Goal: Transaction & Acquisition: Download file/media

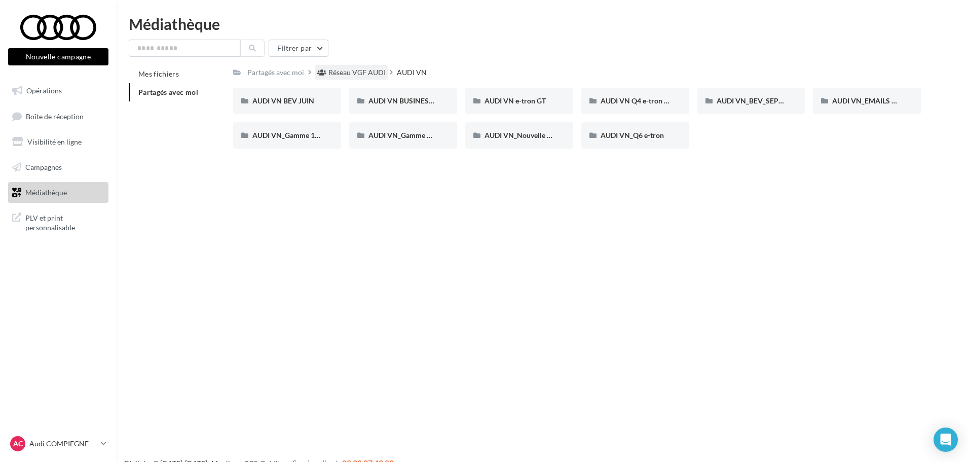
click at [371, 69] on div "Réseau VGF AUDI" at bounding box center [356, 72] width 57 height 10
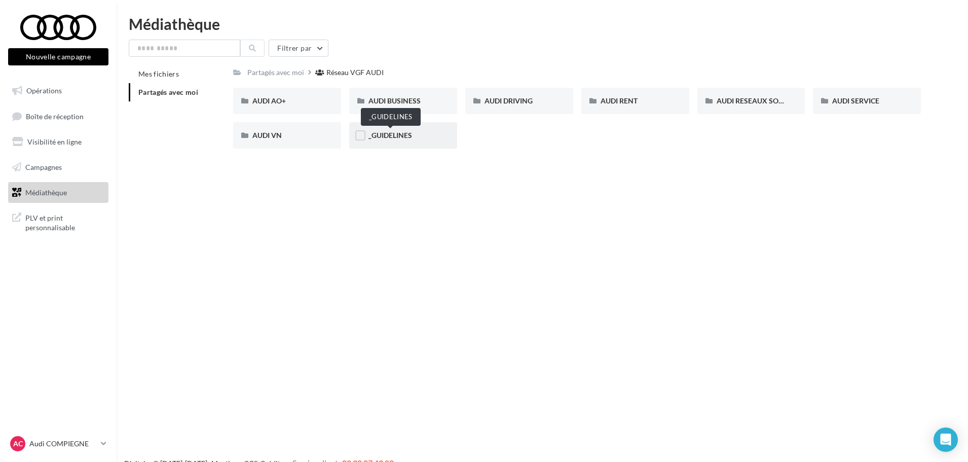
click at [392, 134] on span "_GUIDELINES" at bounding box center [390, 135] width 44 height 9
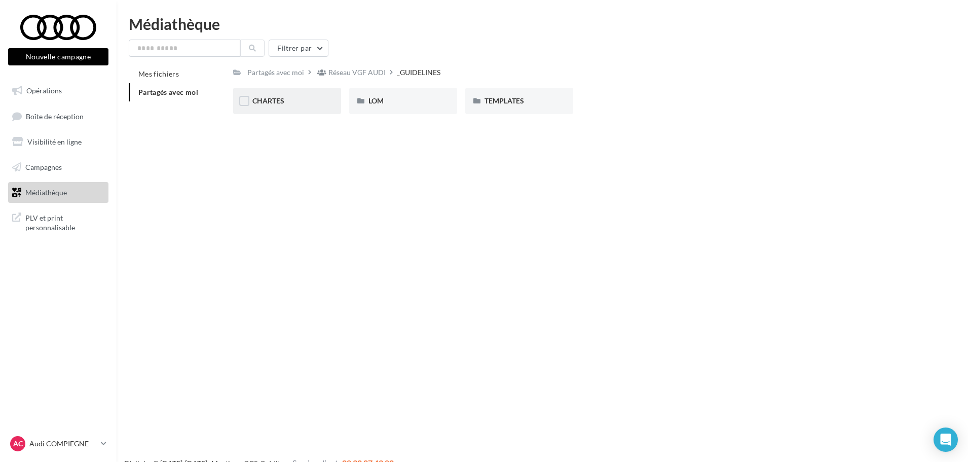
click at [285, 102] on div "CHARTES" at bounding box center [286, 101] width 69 height 10
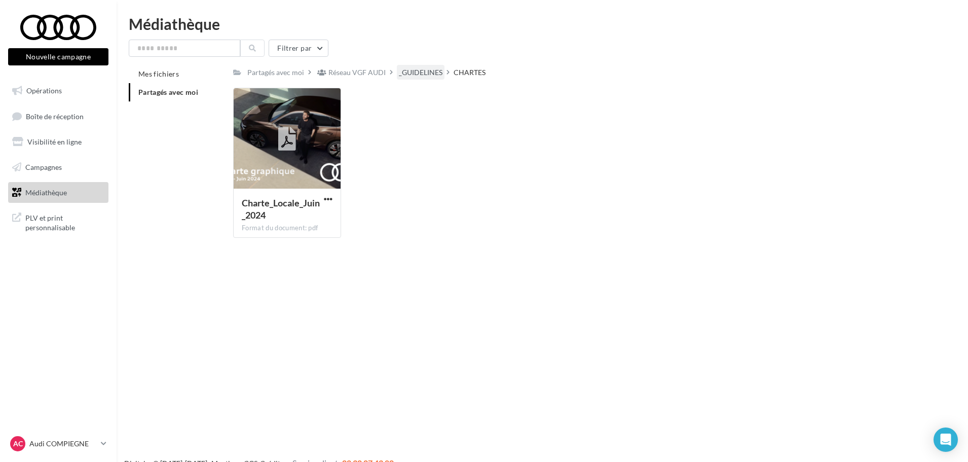
click at [435, 72] on div "_GUIDELINES" at bounding box center [421, 72] width 44 height 10
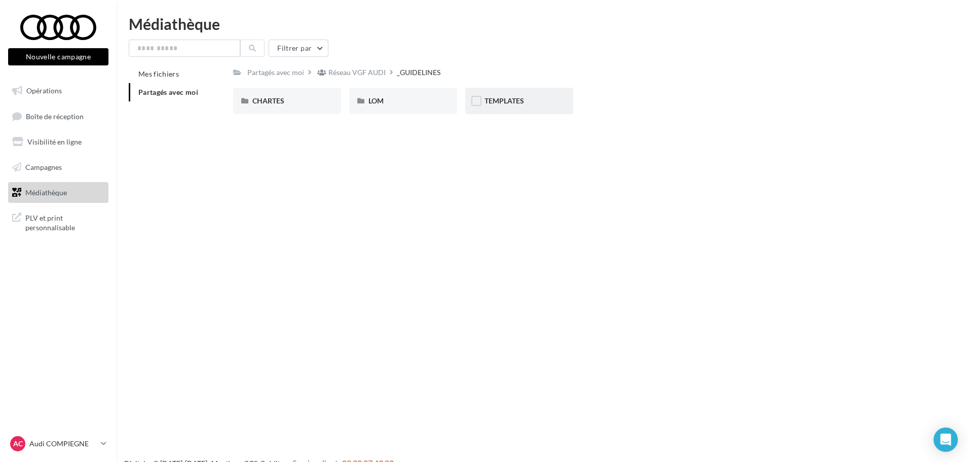
click at [506, 106] on div "TEMPLATES" at bounding box center [519, 101] width 108 height 26
click at [419, 78] on div "_GUIDELINES" at bounding box center [421, 72] width 48 height 15
click at [172, 51] on input "text" at bounding box center [184, 48] width 111 height 17
type input "******"
click at [258, 51] on button at bounding box center [252, 48] width 24 height 17
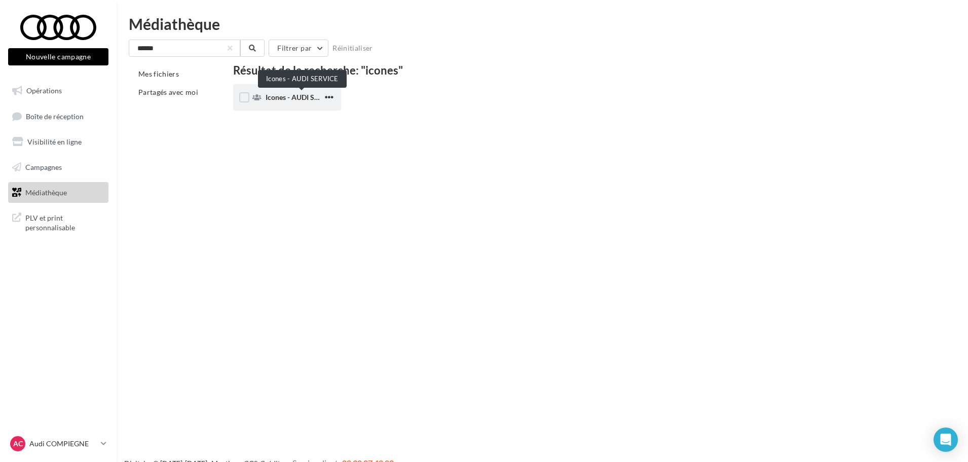
click at [282, 98] on span "Icones - AUDI SERVICE" at bounding box center [301, 97] width 73 height 9
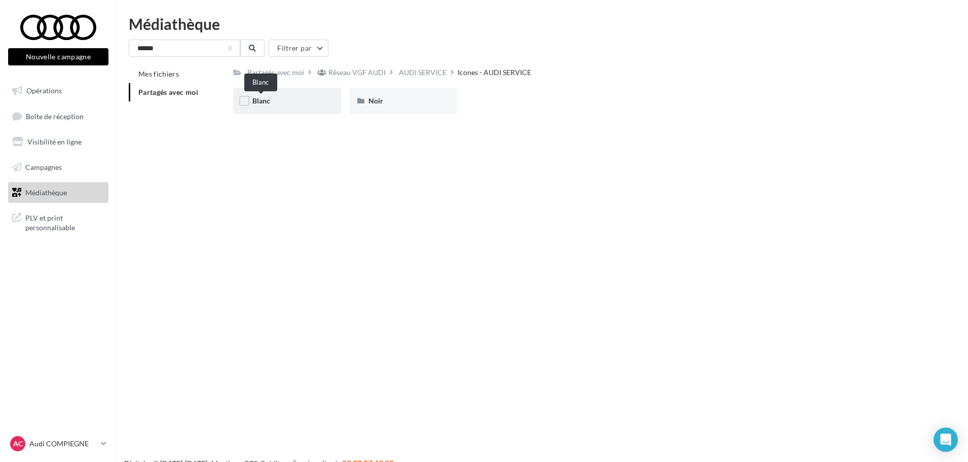
click at [262, 100] on span "Blanc" at bounding box center [261, 100] width 18 height 9
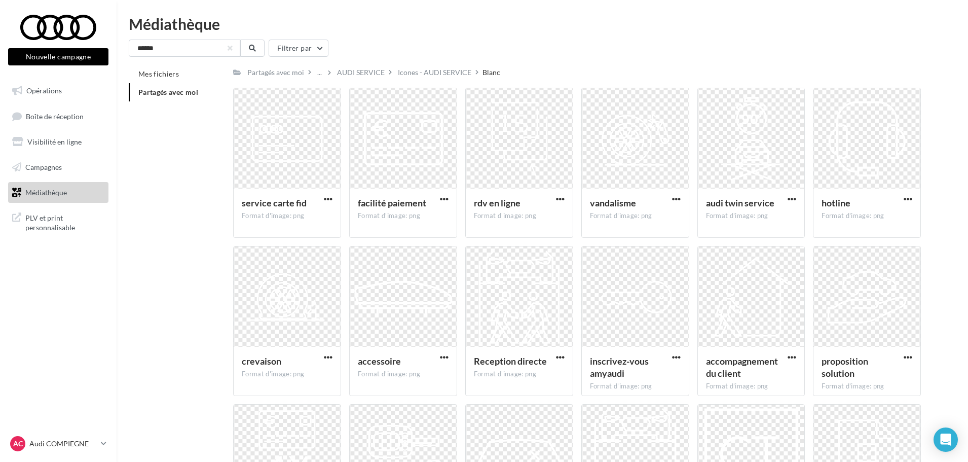
click at [42, 189] on span "Médiathèque" at bounding box center [46, 191] width 42 height 9
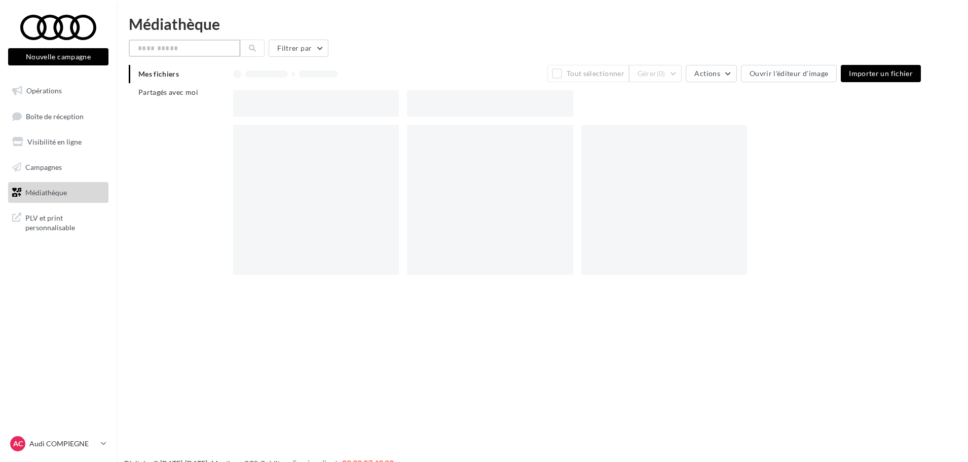
click at [196, 45] on input "text" at bounding box center [184, 48] width 111 height 17
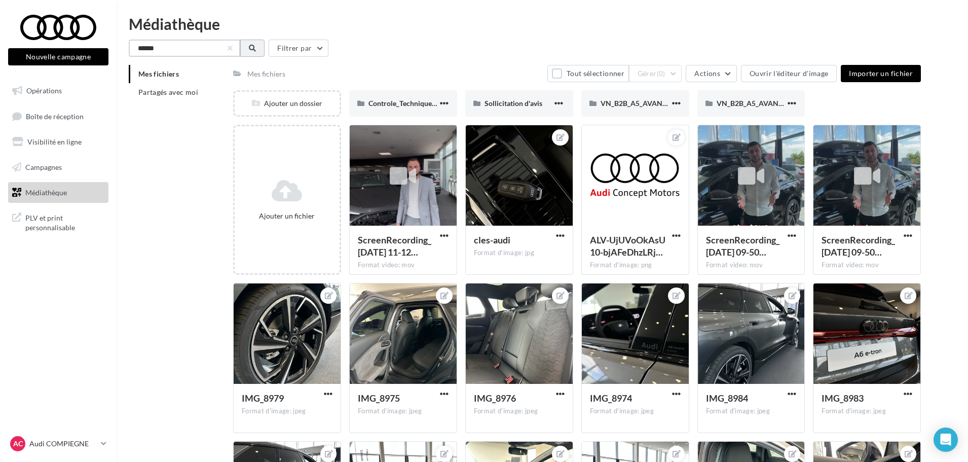
type input "******"
click at [248, 44] on button at bounding box center [252, 48] width 24 height 17
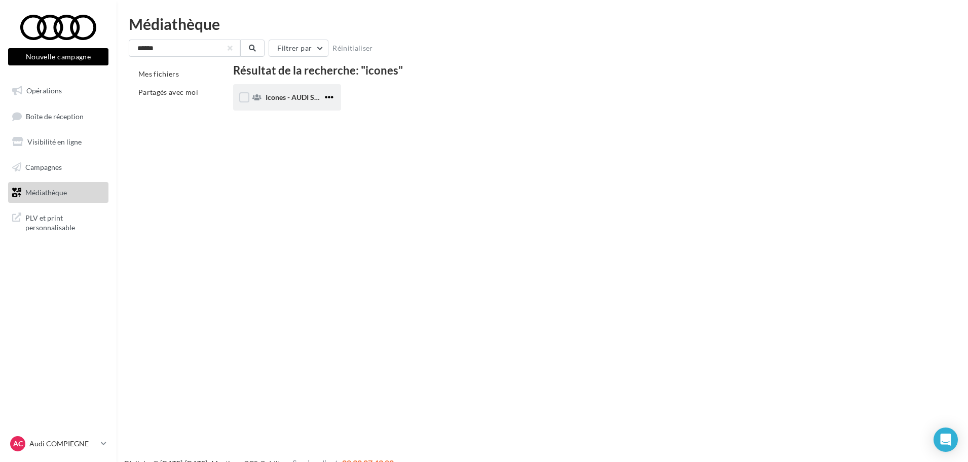
click at [328, 93] on span "button" at bounding box center [329, 97] width 9 height 9
click at [289, 98] on span "Icones - AUDI SERVICE" at bounding box center [301, 97] width 73 height 9
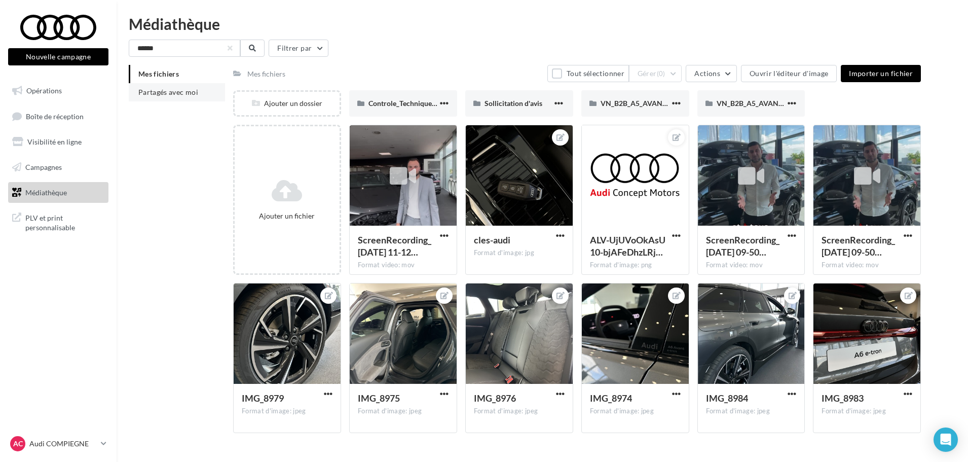
click at [177, 90] on span "Partagés avec moi" at bounding box center [168, 92] width 60 height 9
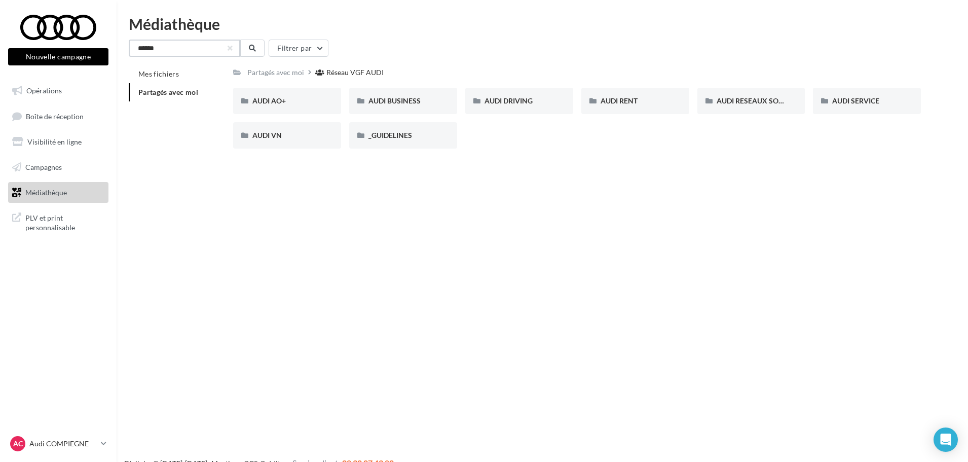
click at [216, 48] on input "******" at bounding box center [184, 48] width 111 height 17
click at [247, 44] on button at bounding box center [252, 48] width 24 height 17
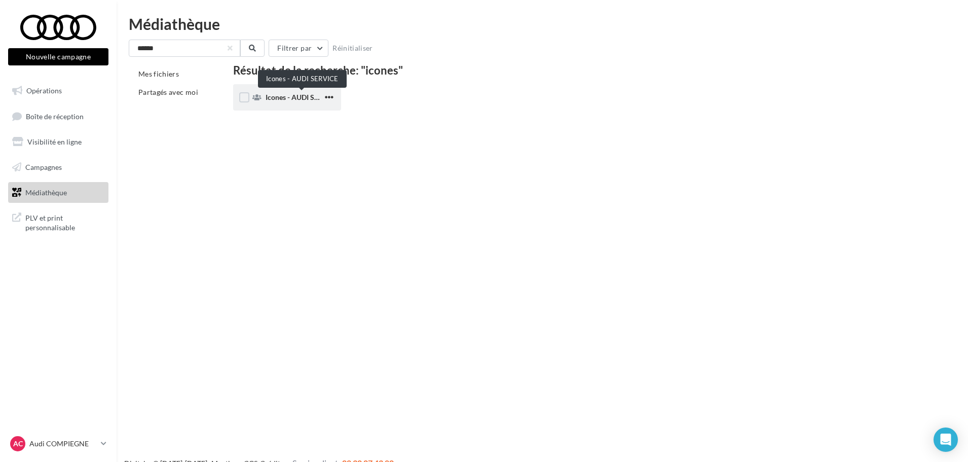
click at [279, 97] on span "Icones - AUDI SERVICE" at bounding box center [301, 97] width 73 height 9
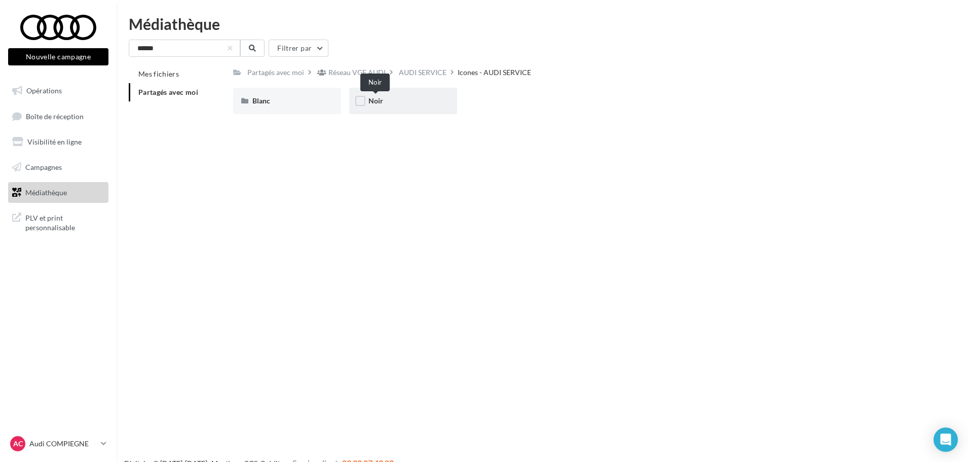
click at [382, 98] on span "Noir" at bounding box center [375, 100] width 15 height 9
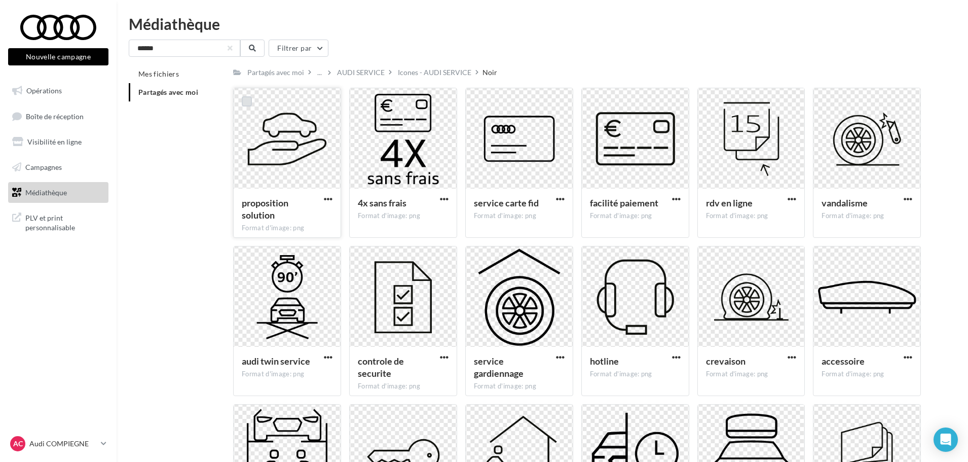
click at [246, 100] on label at bounding box center [247, 101] width 10 height 10
click at [246, 100] on icon at bounding box center [246, 101] width 7 height 7
click at [440, 69] on div "Icones - AUDI SERVICE" at bounding box center [434, 72] width 73 height 10
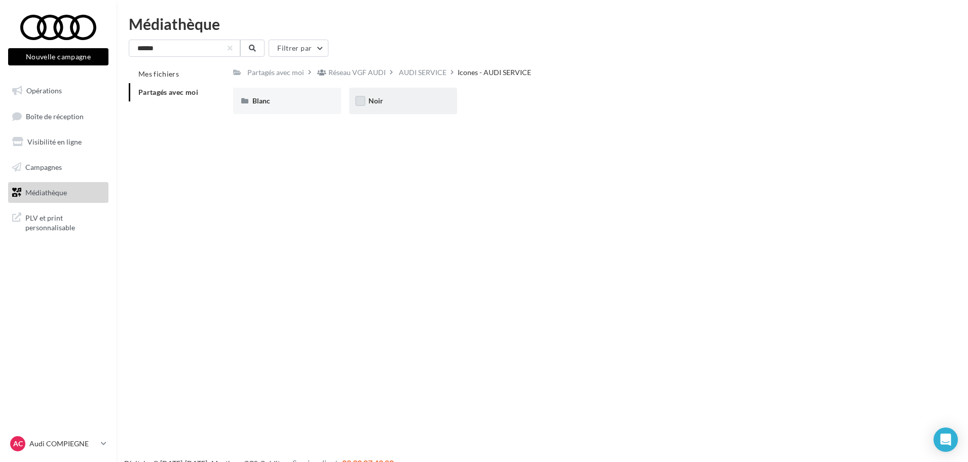
click at [359, 101] on label at bounding box center [360, 101] width 10 height 10
click at [360, 99] on icon at bounding box center [360, 100] width 7 height 7
click at [391, 96] on div "Noir" at bounding box center [402, 101] width 69 height 10
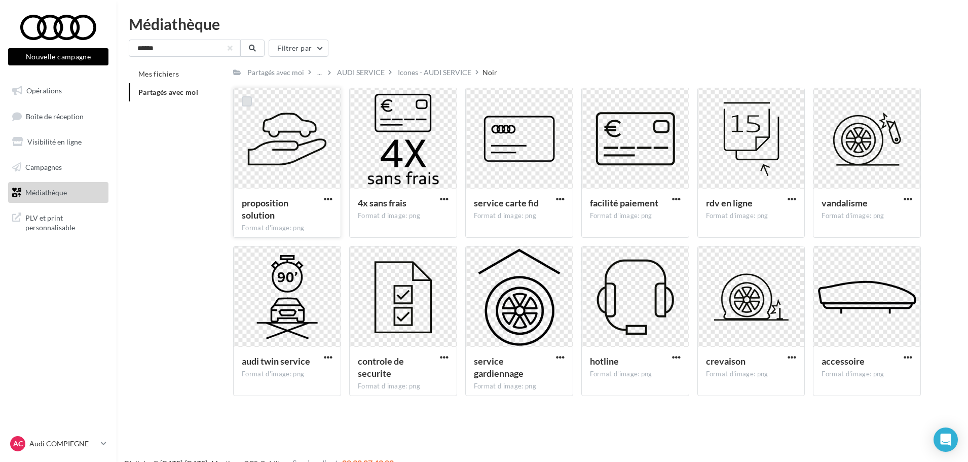
click at [244, 102] on label at bounding box center [247, 101] width 10 height 10
click at [364, 99] on label at bounding box center [363, 101] width 10 height 10
click at [479, 102] on label at bounding box center [479, 101] width 10 height 10
click at [594, 100] on label at bounding box center [595, 101] width 10 height 10
click at [709, 101] on label at bounding box center [711, 101] width 10 height 10
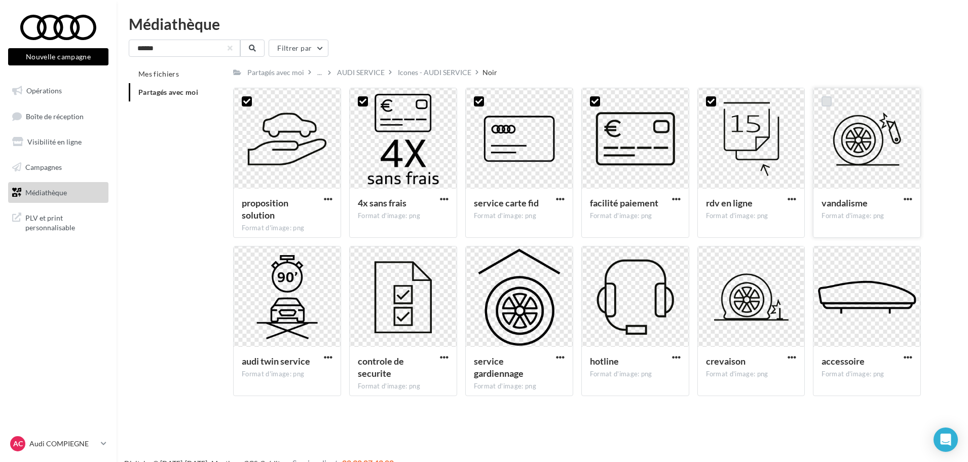
click at [828, 100] on label at bounding box center [826, 101] width 10 height 10
click at [245, 260] on label at bounding box center [247, 259] width 10 height 10
click at [362, 257] on label at bounding box center [363, 259] width 10 height 10
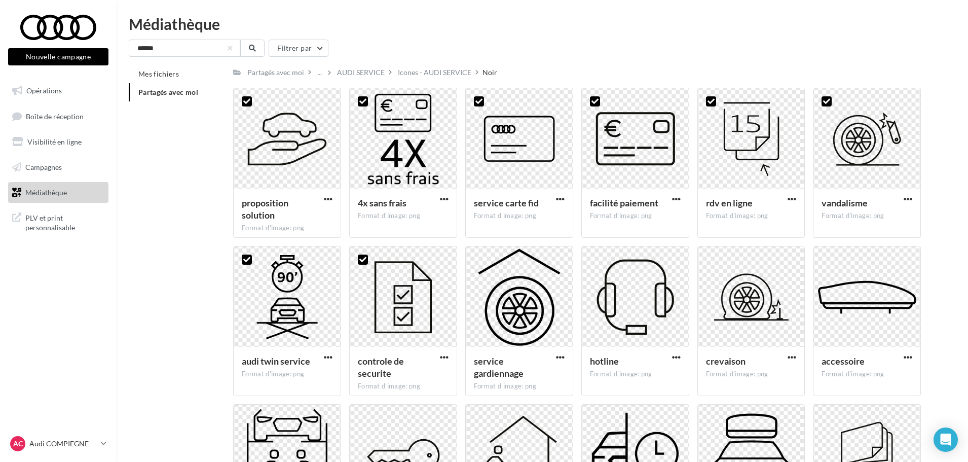
click at [422, 72] on div "Icones - AUDI SERVICE" at bounding box center [434, 72] width 73 height 10
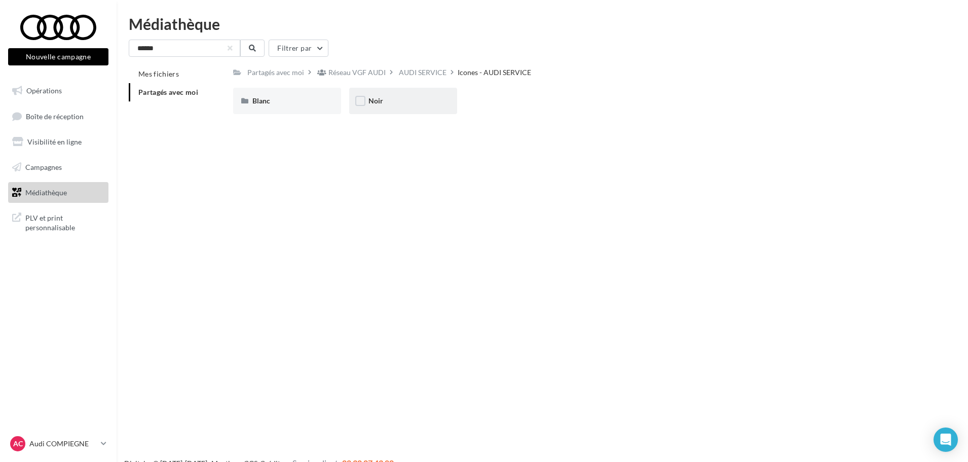
click at [410, 103] on div "Noir" at bounding box center [402, 101] width 69 height 10
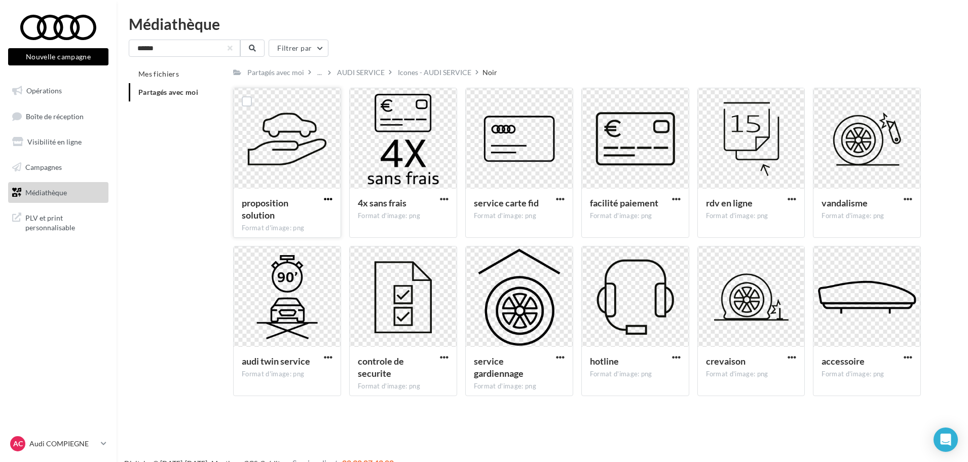
click at [324, 196] on span "button" at bounding box center [328, 199] width 9 height 9
click at [290, 223] on button "Télécharger" at bounding box center [283, 219] width 101 height 26
click at [438, 199] on button "button" at bounding box center [444, 200] width 13 height 10
drag, startPoint x: 433, startPoint y: 214, endPoint x: 506, endPoint y: 202, distance: 74.0
click at [433, 214] on button "Télécharger" at bounding box center [399, 219] width 101 height 26
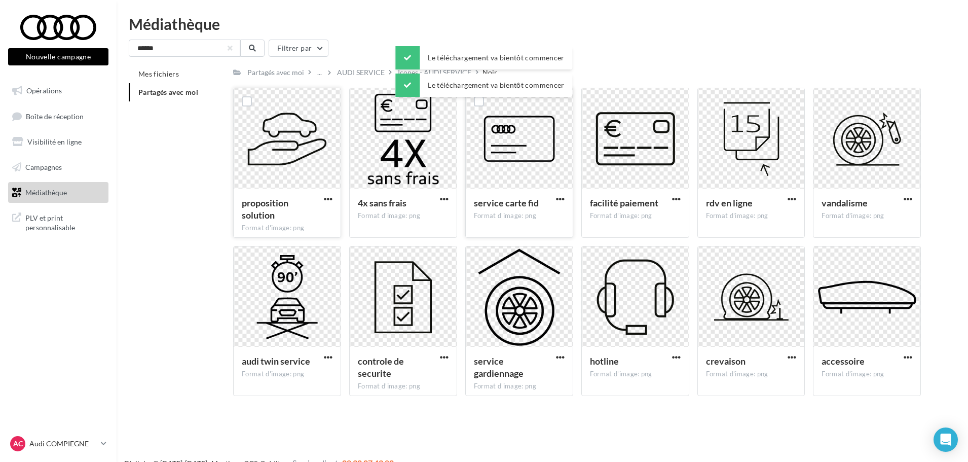
click at [555, 196] on button "button" at bounding box center [560, 200] width 13 height 10
click at [552, 209] on button "Télécharger" at bounding box center [515, 219] width 101 height 26
click at [677, 195] on span "button" at bounding box center [676, 199] width 9 height 9
click at [673, 212] on button "Télécharger" at bounding box center [631, 219] width 101 height 26
click at [789, 196] on span "button" at bounding box center [791, 199] width 9 height 9
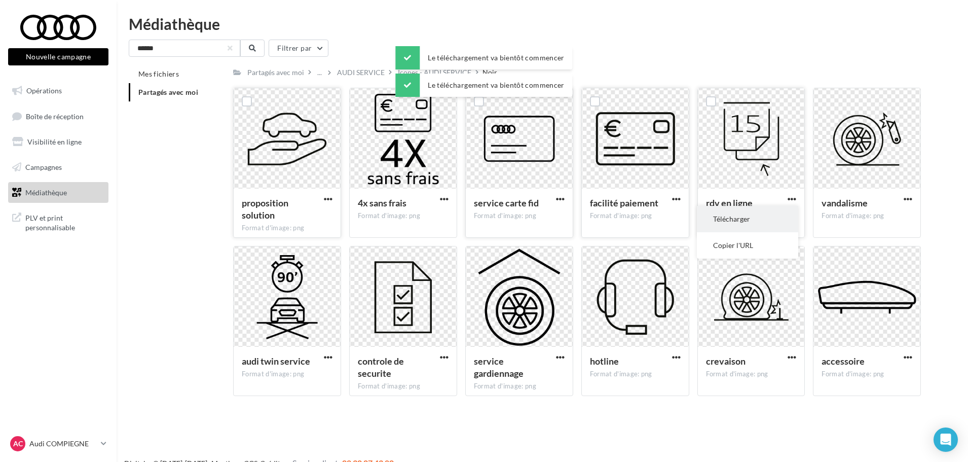
click at [791, 212] on button "Télécharger" at bounding box center [747, 219] width 101 height 26
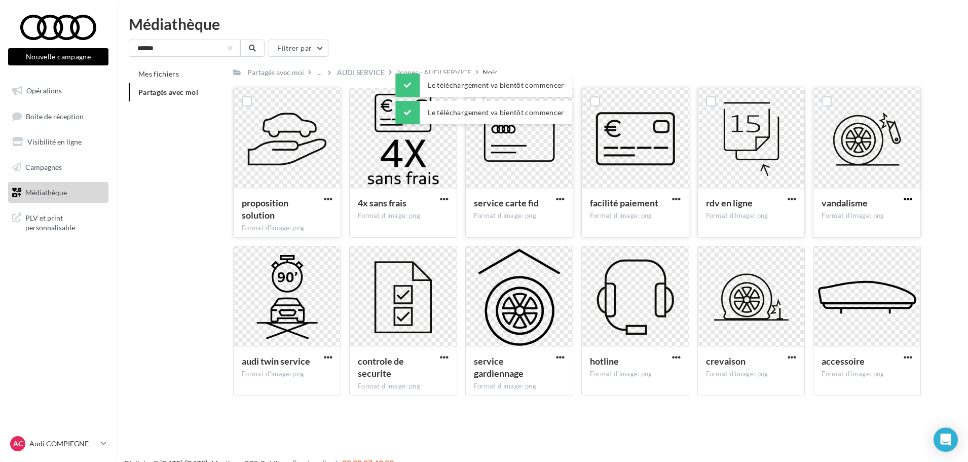
click at [908, 196] on span "button" at bounding box center [907, 199] width 9 height 9
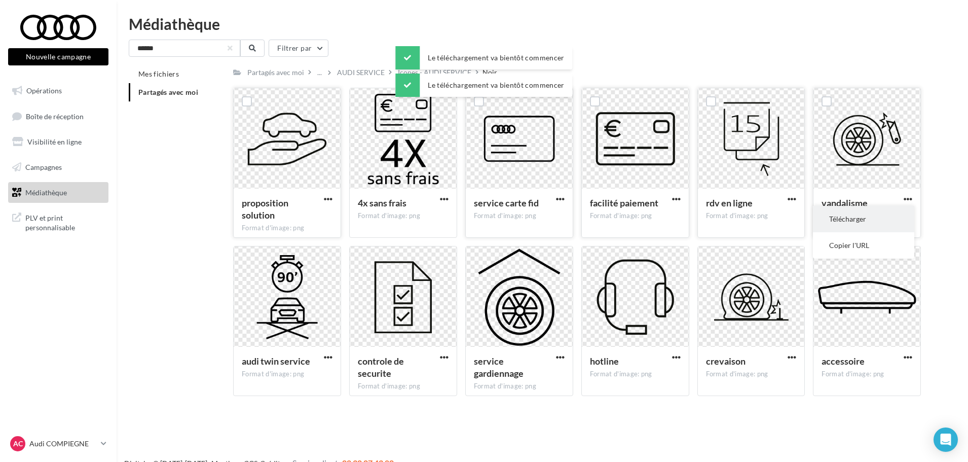
click at [896, 215] on button "Télécharger" at bounding box center [863, 219] width 101 height 26
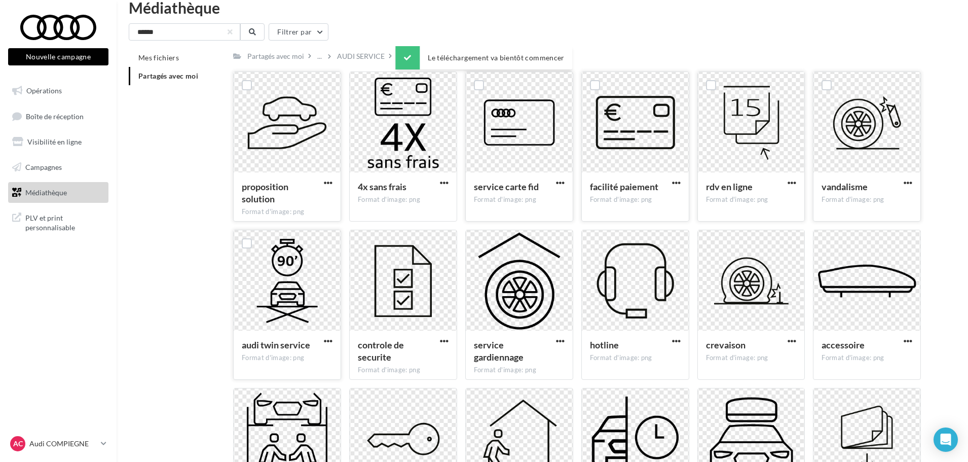
drag, startPoint x: 330, startPoint y: 338, endPoint x: 327, endPoint y: 345, distance: 7.5
click at [330, 339] on span "button" at bounding box center [328, 340] width 9 height 9
click at [316, 361] on button "Télécharger" at bounding box center [283, 361] width 101 height 26
click at [444, 341] on span "button" at bounding box center [444, 340] width 9 height 9
click at [440, 359] on button "Télécharger" at bounding box center [399, 361] width 101 height 26
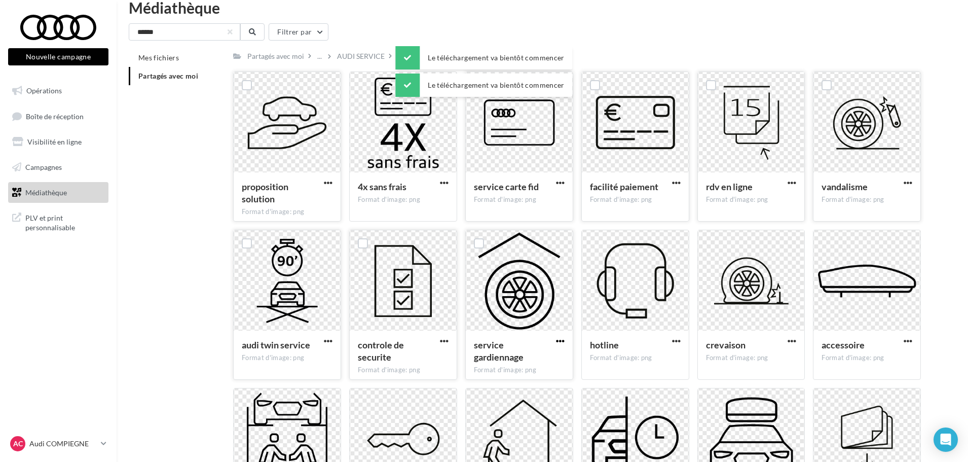
drag, startPoint x: 561, startPoint y: 337, endPoint x: 560, endPoint y: 343, distance: 6.1
click at [561, 337] on span "button" at bounding box center [560, 340] width 9 height 9
click at [553, 360] on button "Télécharger" at bounding box center [515, 361] width 101 height 26
click at [678, 339] on span "button" at bounding box center [676, 340] width 9 height 9
drag, startPoint x: 665, startPoint y: 359, endPoint x: 671, endPoint y: 362, distance: 6.6
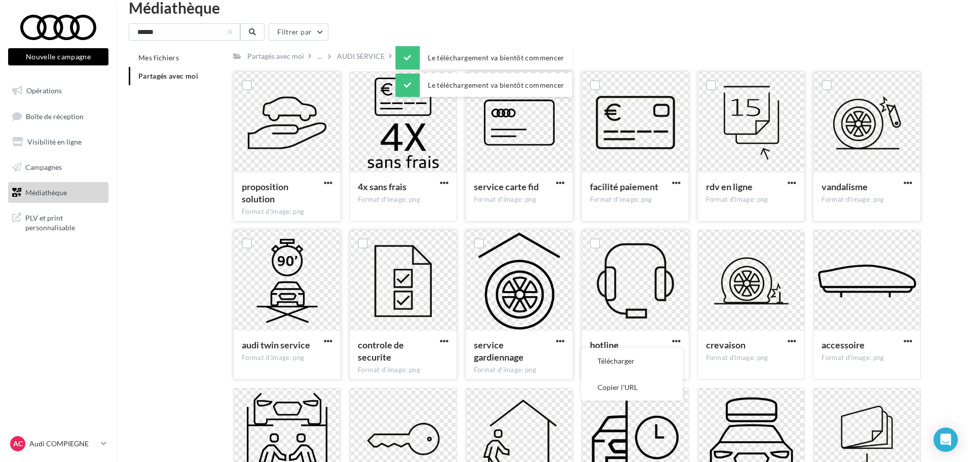
click at [665, 359] on button "Télécharger" at bounding box center [631, 361] width 101 height 26
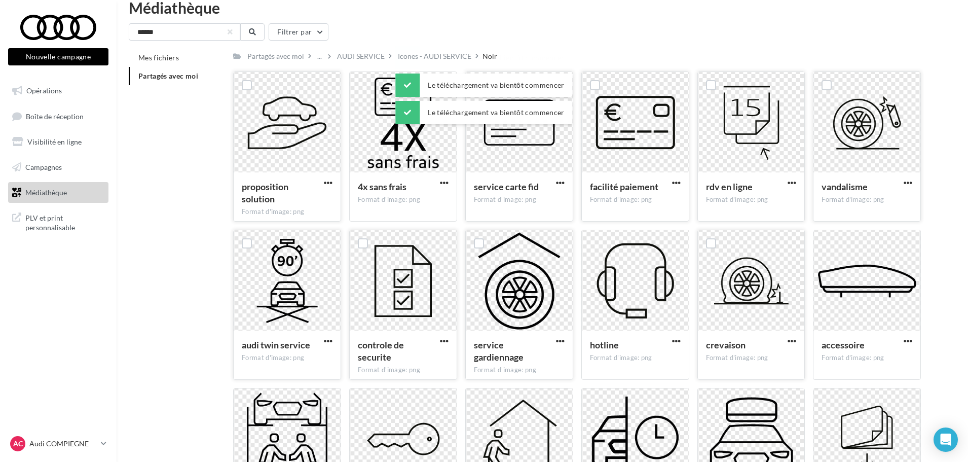
drag, startPoint x: 790, startPoint y: 341, endPoint x: 788, endPoint y: 347, distance: 5.9
click at [791, 342] on span "button" at bounding box center [791, 340] width 9 height 9
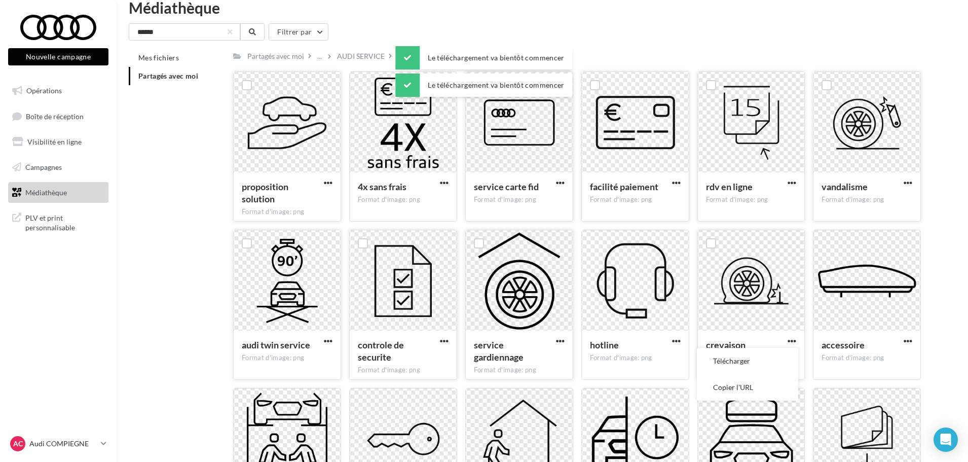
drag, startPoint x: 788, startPoint y: 347, endPoint x: 790, endPoint y: 361, distance: 14.3
click at [779, 361] on button "Télécharger" at bounding box center [747, 361] width 101 height 26
click at [908, 339] on span "button" at bounding box center [907, 340] width 9 height 9
click at [896, 360] on button "Télécharger" at bounding box center [863, 361] width 101 height 26
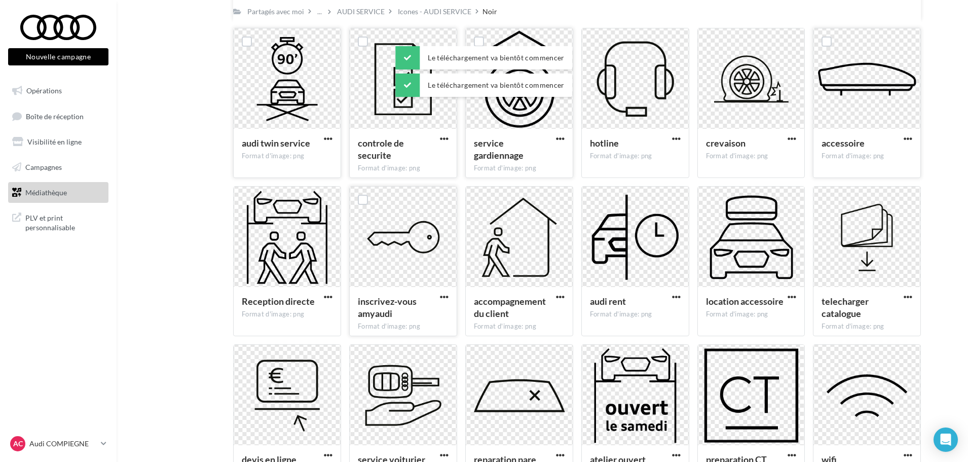
scroll to position [219, 0]
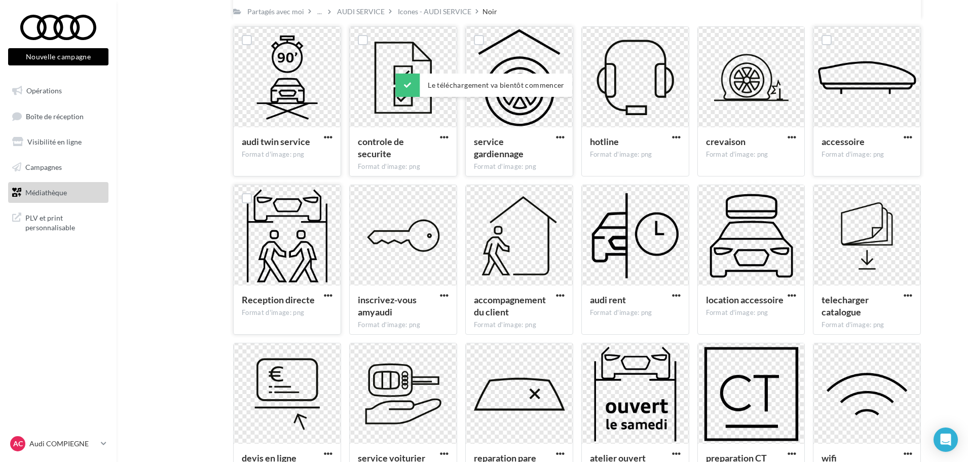
drag, startPoint x: 326, startPoint y: 292, endPoint x: 322, endPoint y: 297, distance: 6.8
click at [326, 292] on span "button" at bounding box center [328, 295] width 9 height 9
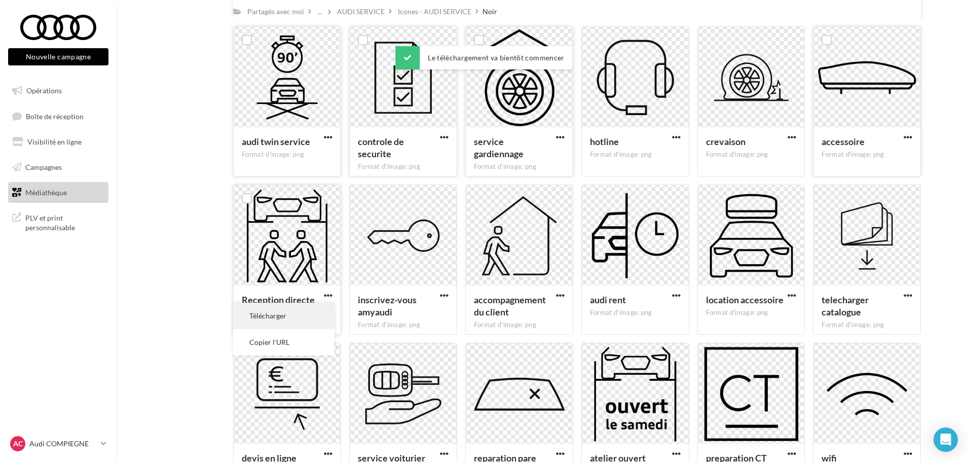
click at [312, 317] on button "Télécharger" at bounding box center [283, 315] width 101 height 26
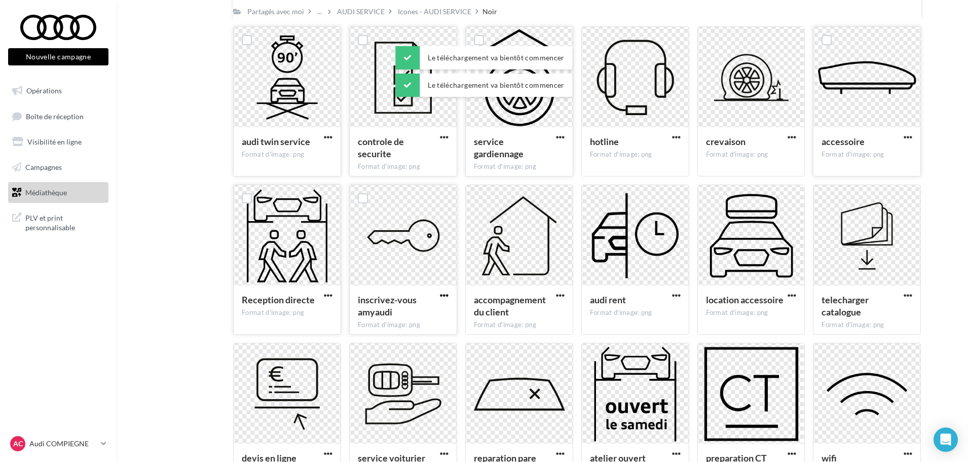
click at [445, 291] on span "button" at bounding box center [444, 295] width 9 height 9
click at [439, 308] on button "Télécharger" at bounding box center [399, 315] width 101 height 26
click at [561, 292] on span "button" at bounding box center [560, 295] width 9 height 9
click at [553, 314] on button "Télécharger" at bounding box center [515, 315] width 101 height 26
click at [675, 290] on div "audi rent Format d'image: png" at bounding box center [635, 309] width 107 height 48
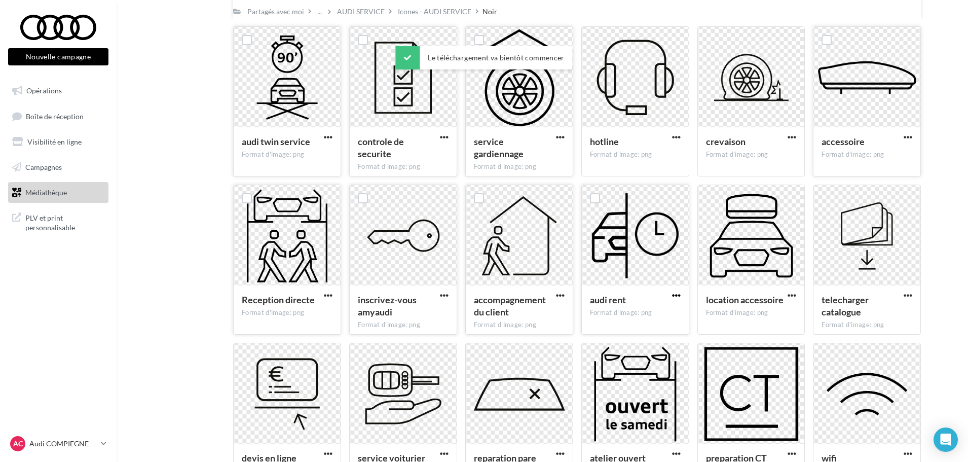
click at [677, 292] on span "button" at bounding box center [676, 295] width 9 height 9
click at [664, 309] on button "Télécharger" at bounding box center [631, 315] width 101 height 26
drag, startPoint x: 792, startPoint y: 295, endPoint x: 788, endPoint y: 299, distance: 6.1
click at [791, 295] on span "button" at bounding box center [791, 295] width 9 height 9
click at [783, 307] on button "Télécharger" at bounding box center [747, 315] width 101 height 26
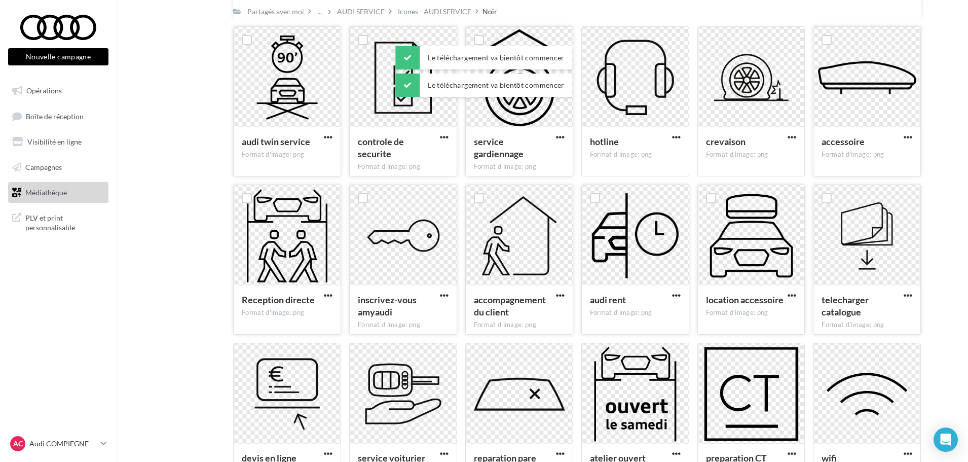
drag, startPoint x: 908, startPoint y: 295, endPoint x: 906, endPoint y: 301, distance: 6.8
click at [908, 295] on span "button" at bounding box center [907, 295] width 9 height 9
click at [901, 313] on button "Télécharger" at bounding box center [863, 315] width 101 height 26
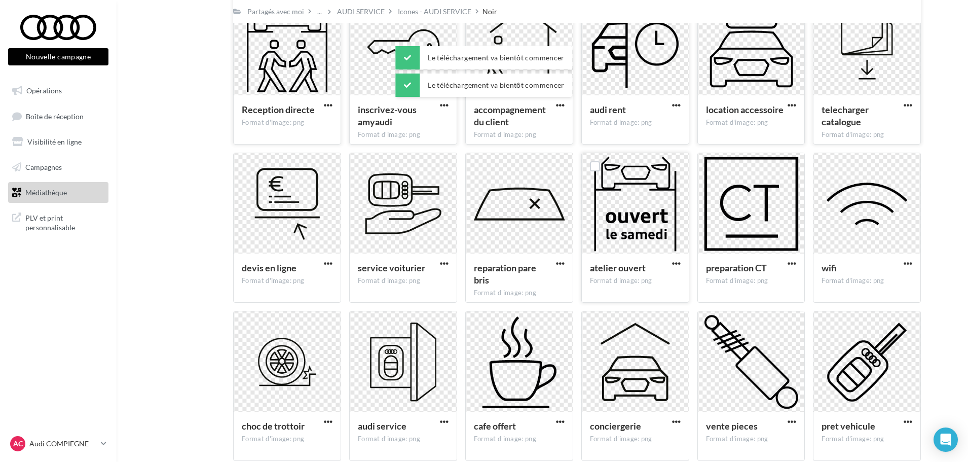
scroll to position [422, 0]
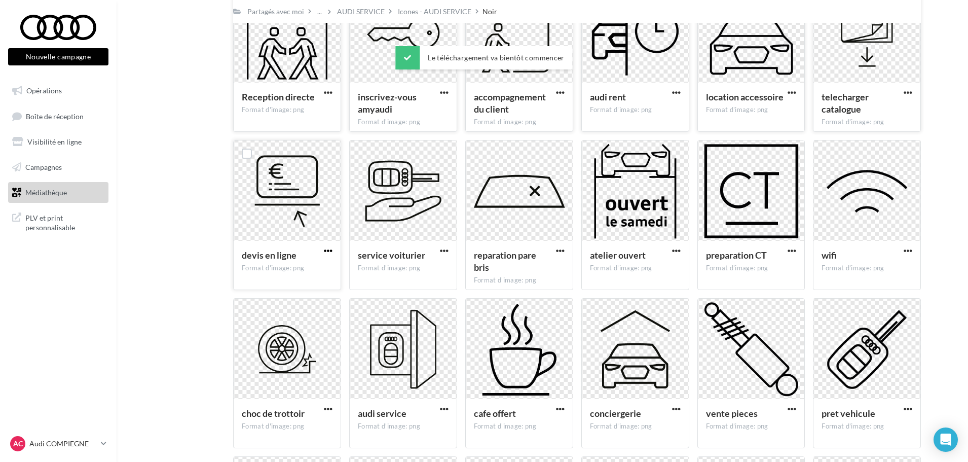
click at [330, 249] on span "button" at bounding box center [328, 250] width 9 height 9
click at [326, 265] on button "Télécharger" at bounding box center [283, 271] width 101 height 26
click at [445, 245] on div "service voiturier Format d'image: png" at bounding box center [403, 265] width 107 height 48
click at [441, 247] on span "button" at bounding box center [444, 250] width 9 height 9
click at [434, 266] on button "Télécharger" at bounding box center [399, 271] width 101 height 26
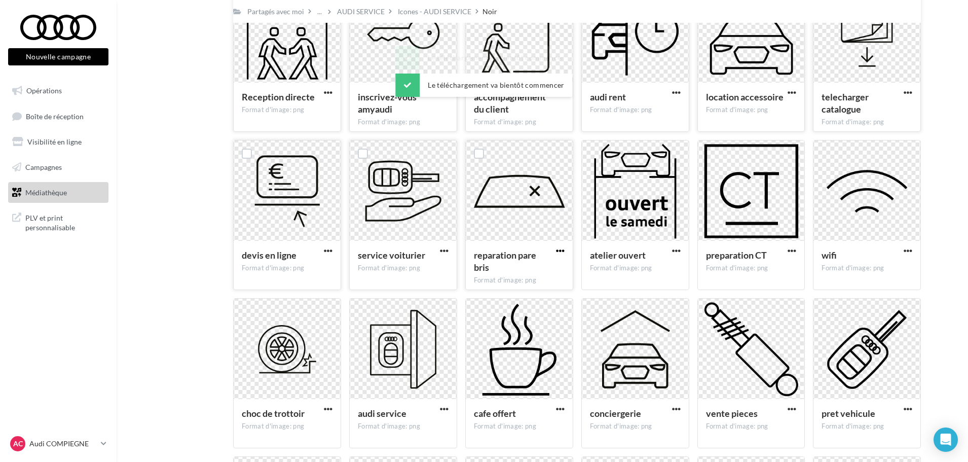
click at [558, 247] on span "button" at bounding box center [560, 250] width 9 height 9
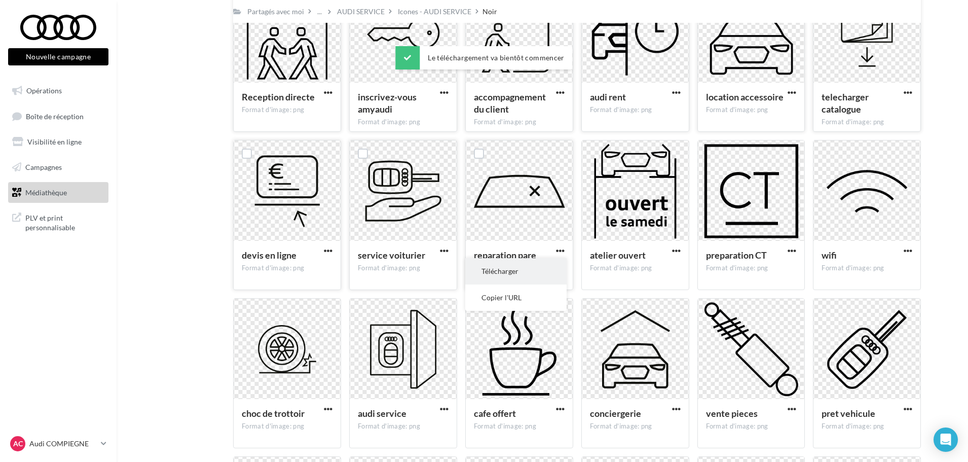
click at [545, 266] on button "Télécharger" at bounding box center [515, 271] width 101 height 26
click at [677, 248] on span "button" at bounding box center [676, 250] width 9 height 9
click at [659, 266] on button "Télécharger" at bounding box center [631, 271] width 101 height 26
click at [796, 247] on span "button" at bounding box center [791, 250] width 9 height 9
click at [772, 272] on button "Télécharger" at bounding box center [747, 271] width 101 height 26
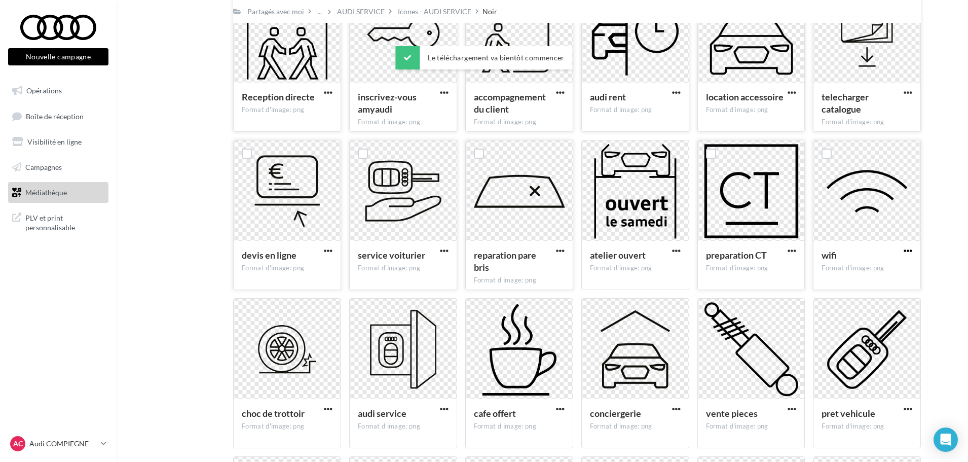
click at [910, 249] on span "button" at bounding box center [907, 250] width 9 height 9
click at [898, 262] on button "Télécharger" at bounding box center [863, 271] width 101 height 26
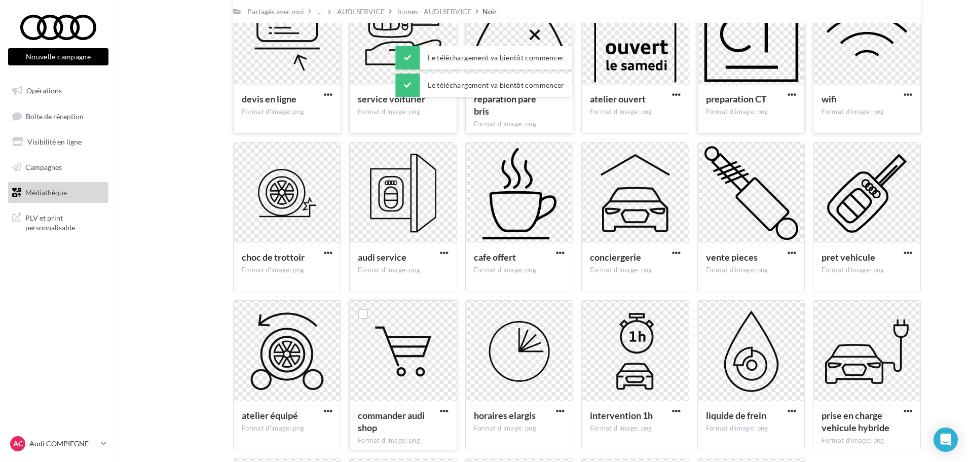
scroll to position [618, 0]
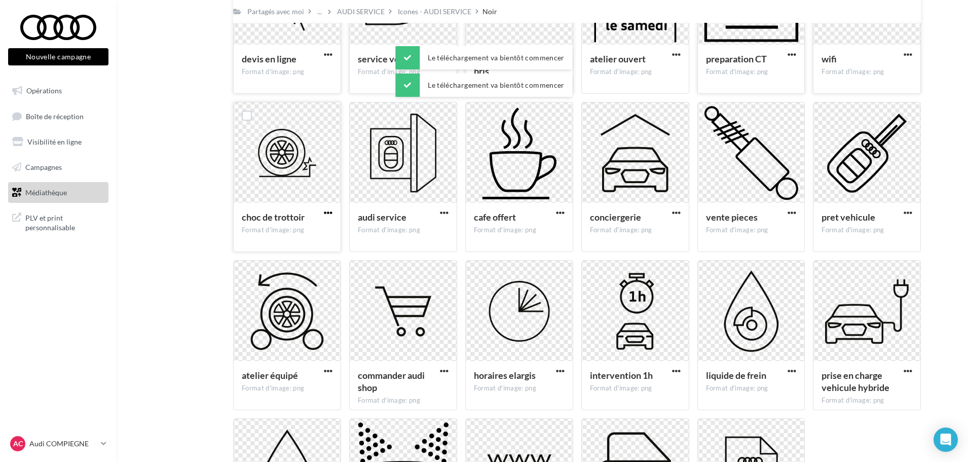
click at [328, 211] on span "button" at bounding box center [328, 212] width 9 height 9
click at [309, 235] on button "Télécharger" at bounding box center [283, 233] width 101 height 26
click at [447, 208] on div at bounding box center [444, 213] width 13 height 10
click at [445, 207] on div "audi service Format d'image: png" at bounding box center [403, 227] width 107 height 48
click at [443, 210] on span "button" at bounding box center [444, 212] width 9 height 9
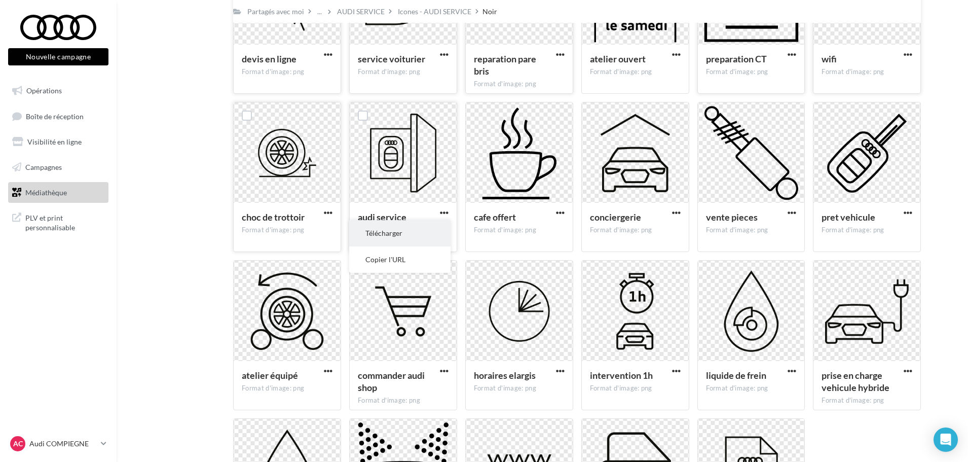
click at [434, 222] on button "Télécharger" at bounding box center [399, 233] width 101 height 26
click at [557, 208] on span "button" at bounding box center [560, 212] width 9 height 9
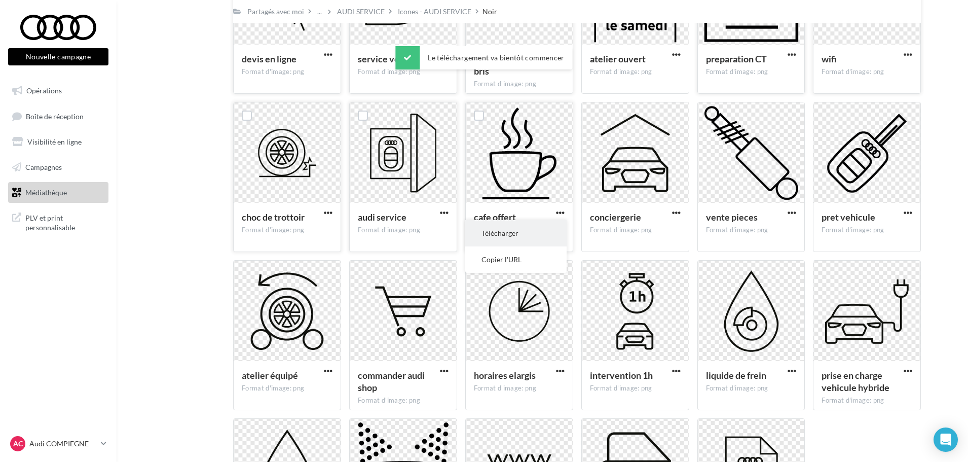
click at [543, 228] on button "Télécharger" at bounding box center [515, 233] width 101 height 26
click at [674, 211] on span "button" at bounding box center [676, 212] width 9 height 9
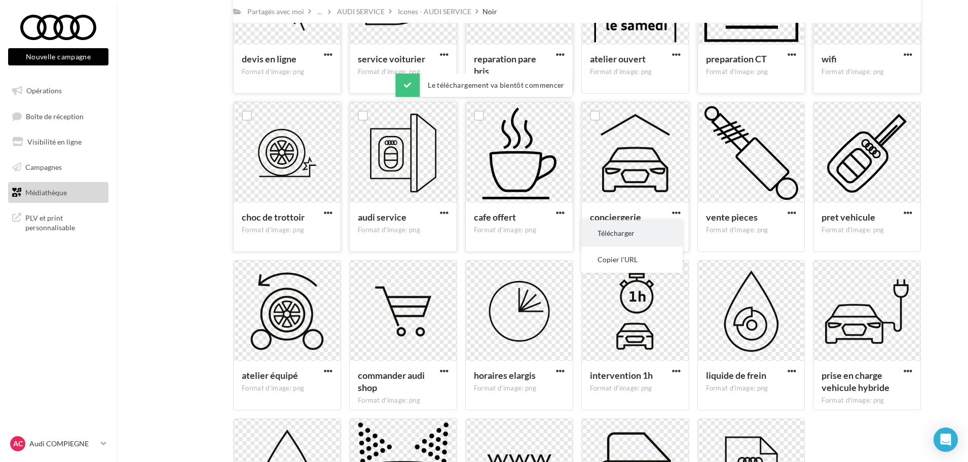
click at [661, 228] on button "Télécharger" at bounding box center [631, 233] width 101 height 26
click at [792, 209] on span "button" at bounding box center [791, 212] width 9 height 9
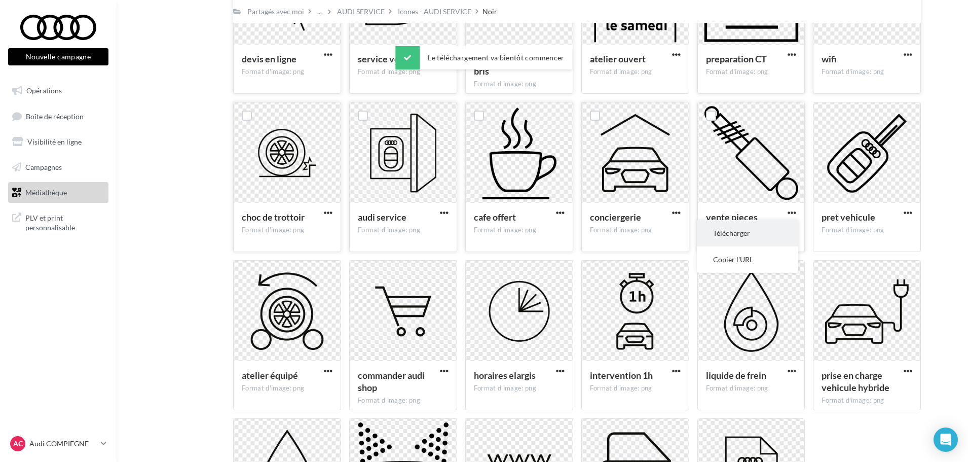
click at [782, 227] on button "Télécharger" at bounding box center [747, 233] width 101 height 26
click at [906, 212] on span "button" at bounding box center [907, 212] width 9 height 9
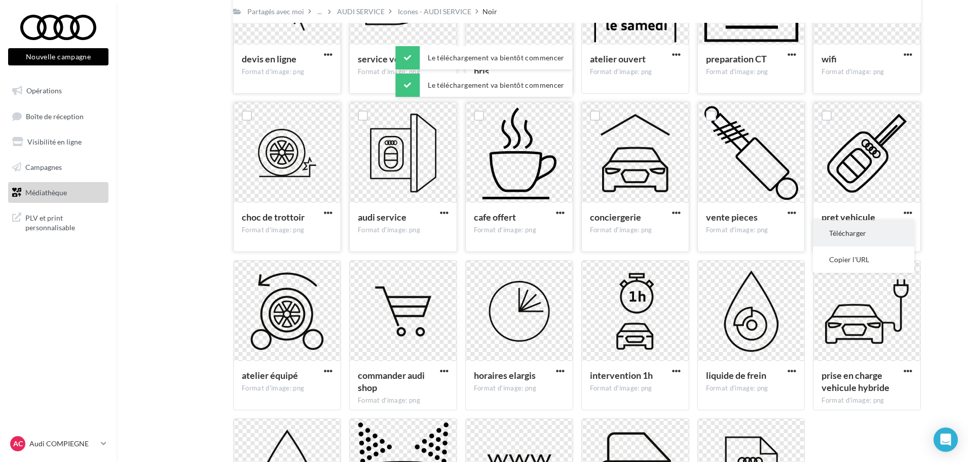
click at [896, 225] on button "Télécharger" at bounding box center [863, 233] width 101 height 26
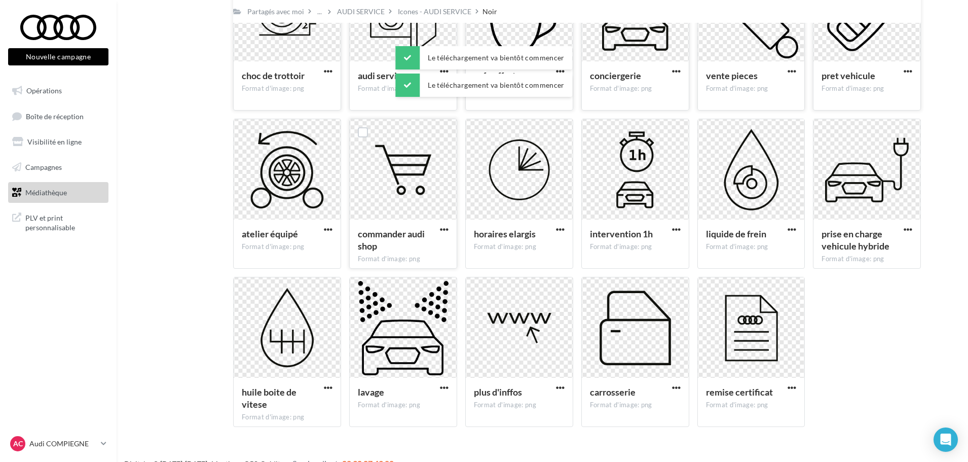
scroll to position [770, 0]
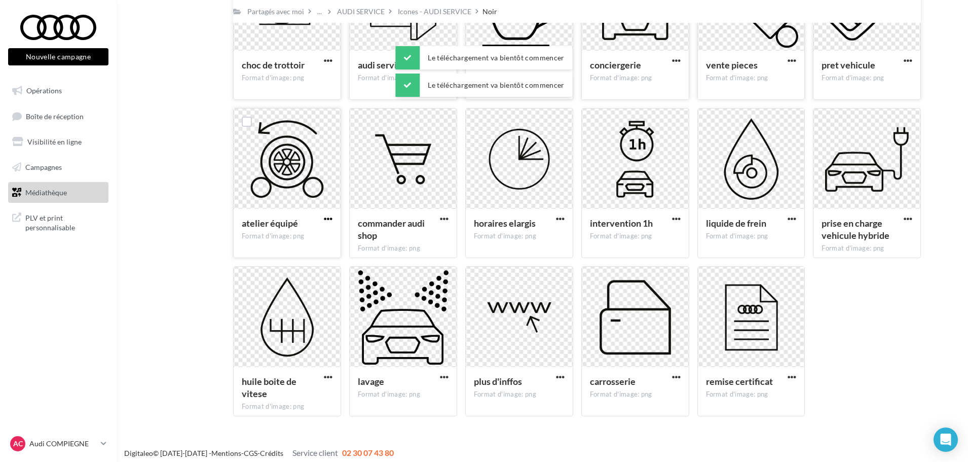
click at [327, 218] on span "button" at bounding box center [328, 218] width 9 height 9
click at [321, 233] on button "Télécharger" at bounding box center [283, 239] width 101 height 26
click at [444, 217] on span "button" at bounding box center [444, 218] width 9 height 9
click at [441, 235] on button "Télécharger" at bounding box center [399, 239] width 101 height 26
click at [559, 215] on span "button" at bounding box center [560, 218] width 9 height 9
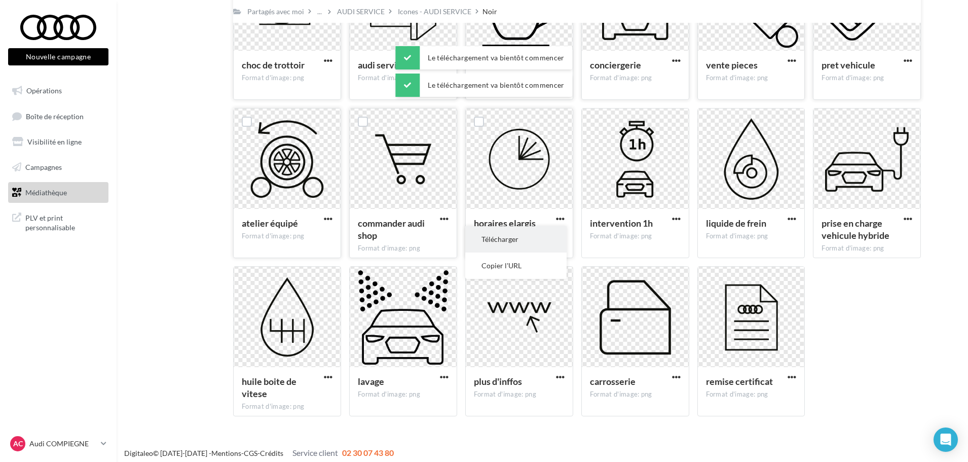
click at [552, 234] on button "Télécharger" at bounding box center [515, 239] width 101 height 26
click at [671, 217] on button "button" at bounding box center [676, 219] width 13 height 10
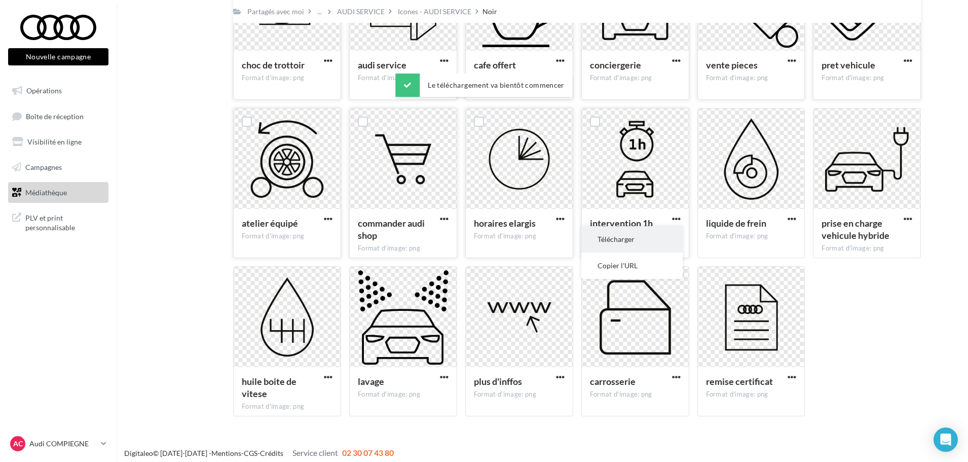
click at [664, 233] on button "Télécharger" at bounding box center [631, 239] width 101 height 26
click at [788, 217] on span "button" at bounding box center [791, 218] width 9 height 9
click at [767, 237] on button "Télécharger" at bounding box center [747, 239] width 101 height 26
click at [907, 216] on span "button" at bounding box center [907, 218] width 9 height 9
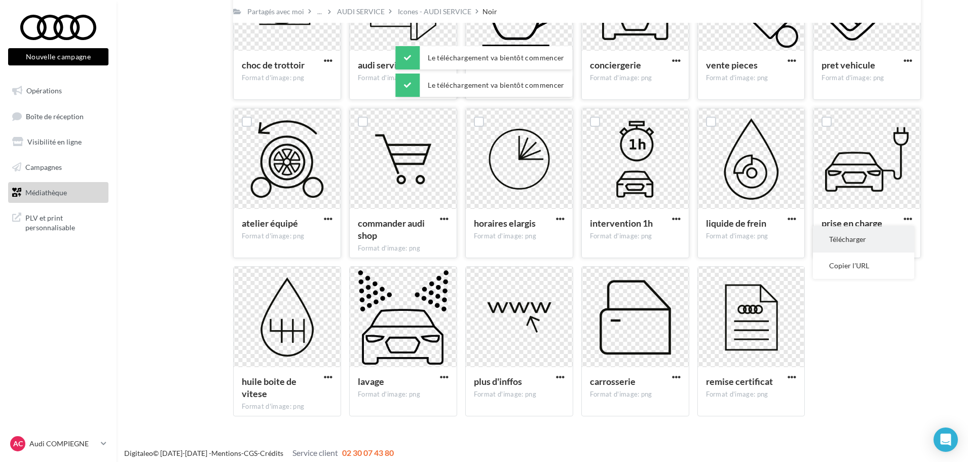
click at [891, 236] on button "Télécharger" at bounding box center [863, 239] width 101 height 26
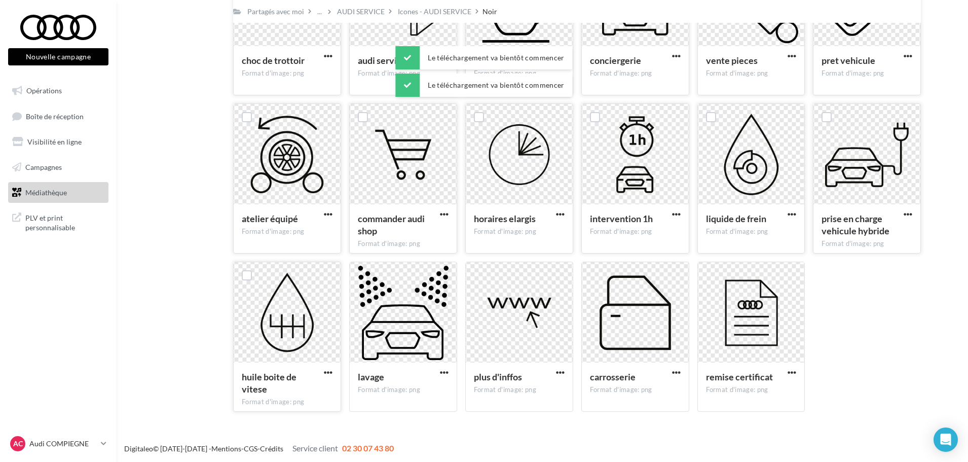
scroll to position [776, 0]
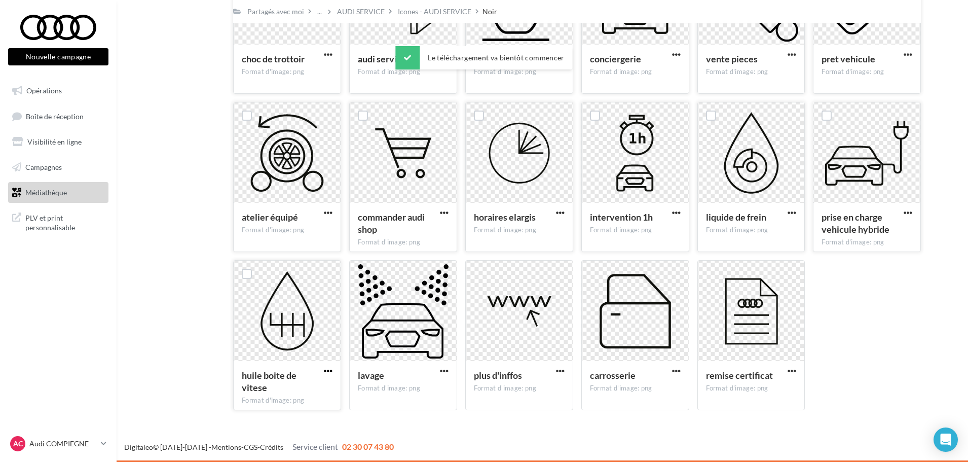
click at [327, 369] on span "button" at bounding box center [328, 370] width 9 height 9
click at [316, 386] on button "Télécharger" at bounding box center [283, 391] width 101 height 26
click at [444, 372] on span "button" at bounding box center [444, 370] width 9 height 9
click at [435, 385] on button "Télécharger" at bounding box center [399, 391] width 101 height 26
click at [561, 369] on span "button" at bounding box center [560, 370] width 9 height 9
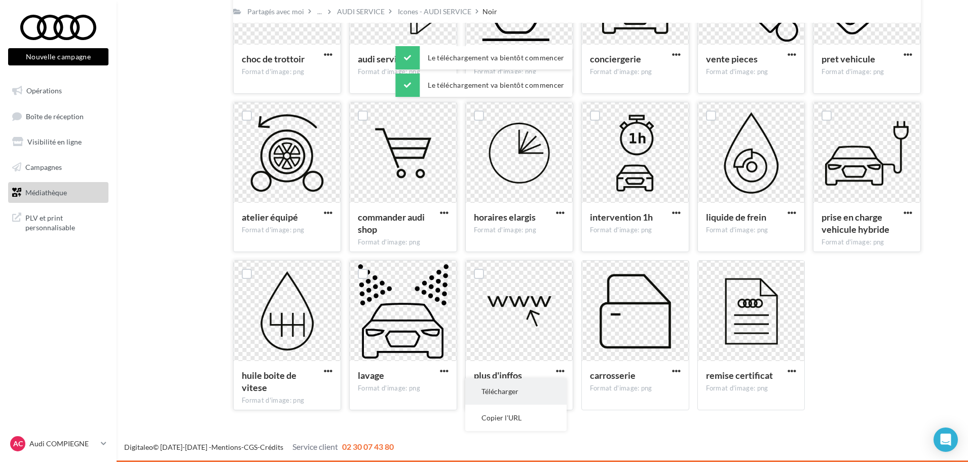
click at [545, 389] on button "Télécharger" at bounding box center [515, 391] width 101 height 26
click at [672, 368] on span "button" at bounding box center [676, 370] width 9 height 9
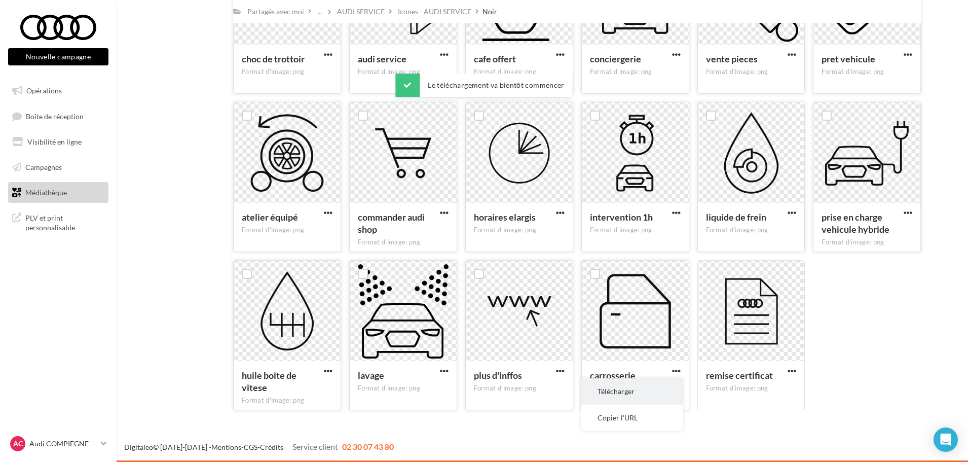
click at [656, 391] on button "Télécharger" at bounding box center [631, 391] width 101 height 26
click at [790, 364] on div "remise certificat Format d'image: png" at bounding box center [751, 385] width 107 height 48
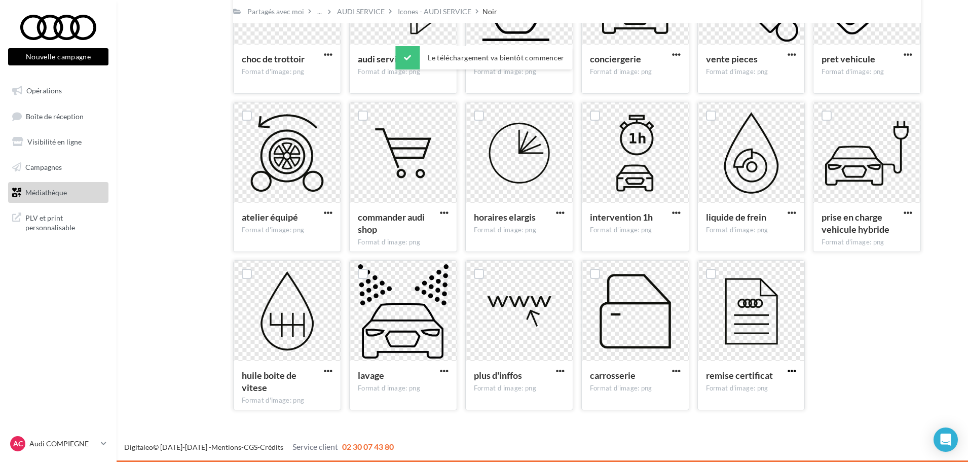
click at [793, 368] on span "button" at bounding box center [791, 370] width 9 height 9
click at [765, 388] on button "Télécharger" at bounding box center [747, 391] width 101 height 26
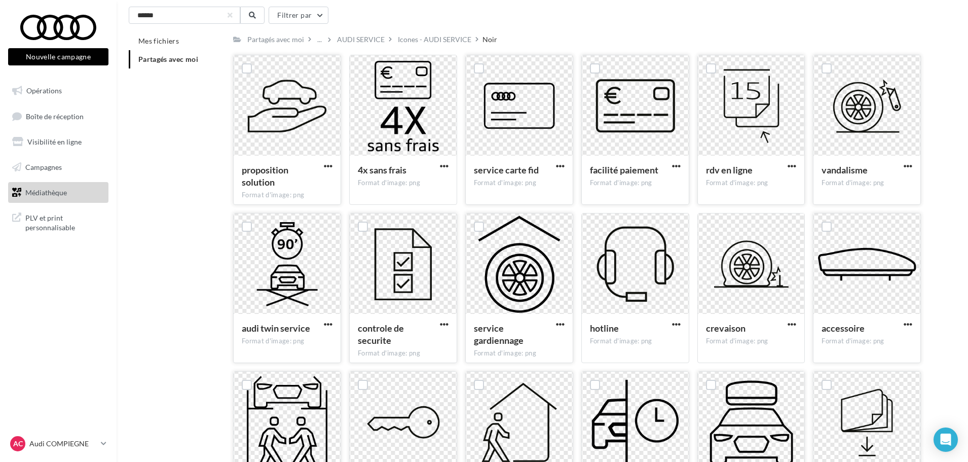
scroll to position [0, 0]
